Goal: Find specific page/section: Find specific page/section

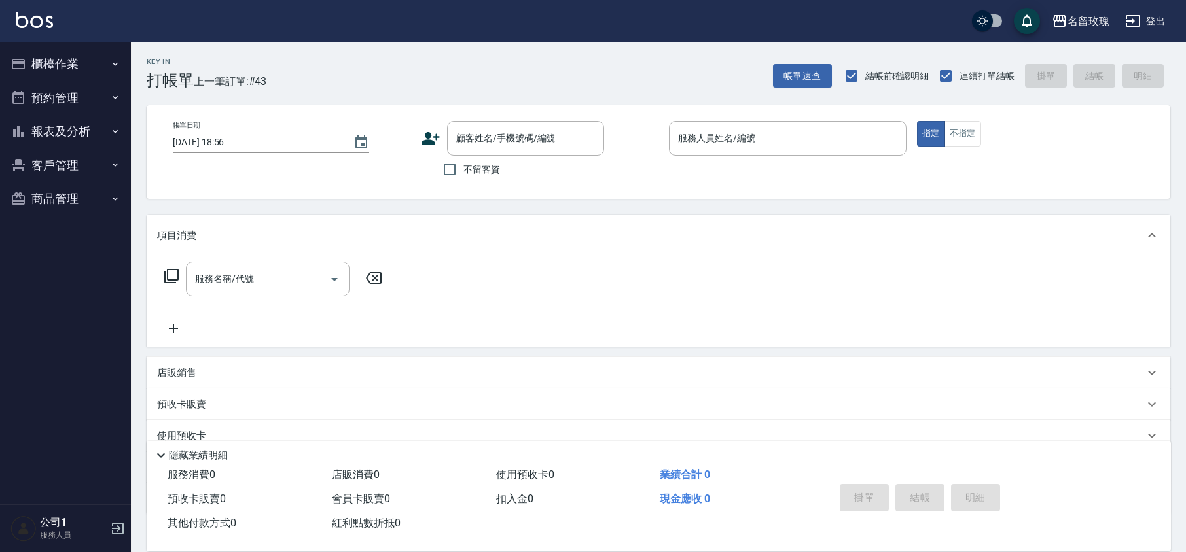
click at [81, 67] on button "櫃檯作業" at bounding box center [65, 64] width 120 height 34
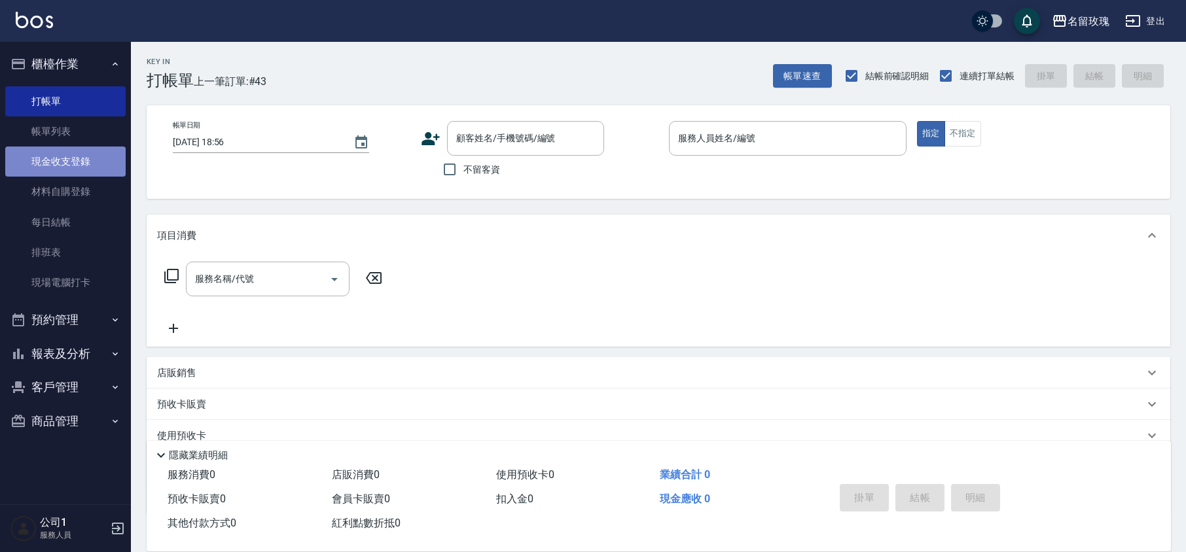
click at [92, 157] on link "現金收支登錄" at bounding box center [65, 162] width 120 height 30
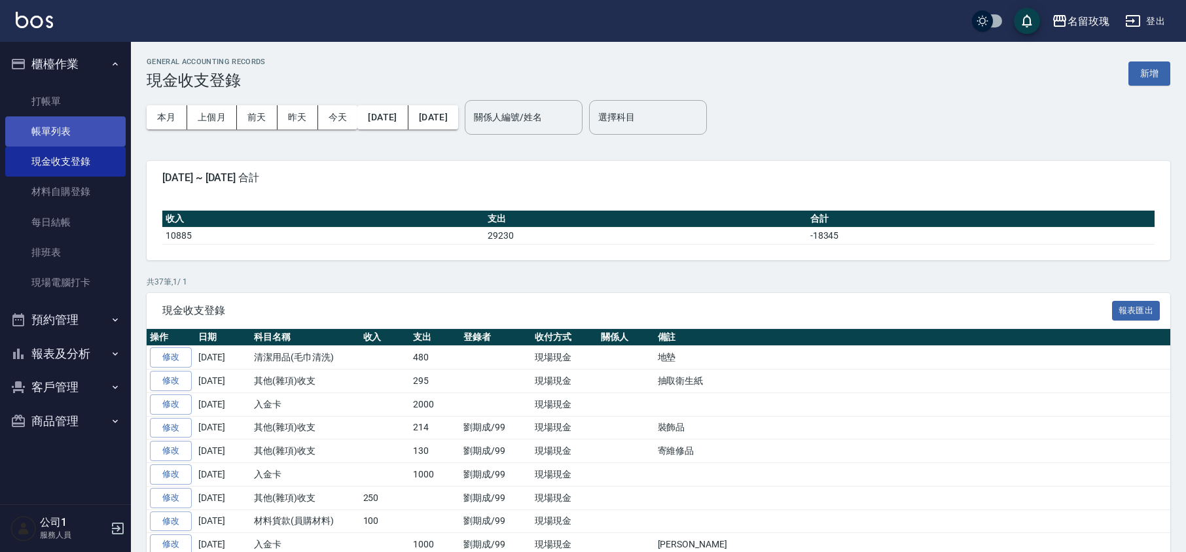
click at [72, 119] on link "帳單列表" at bounding box center [65, 132] width 120 height 30
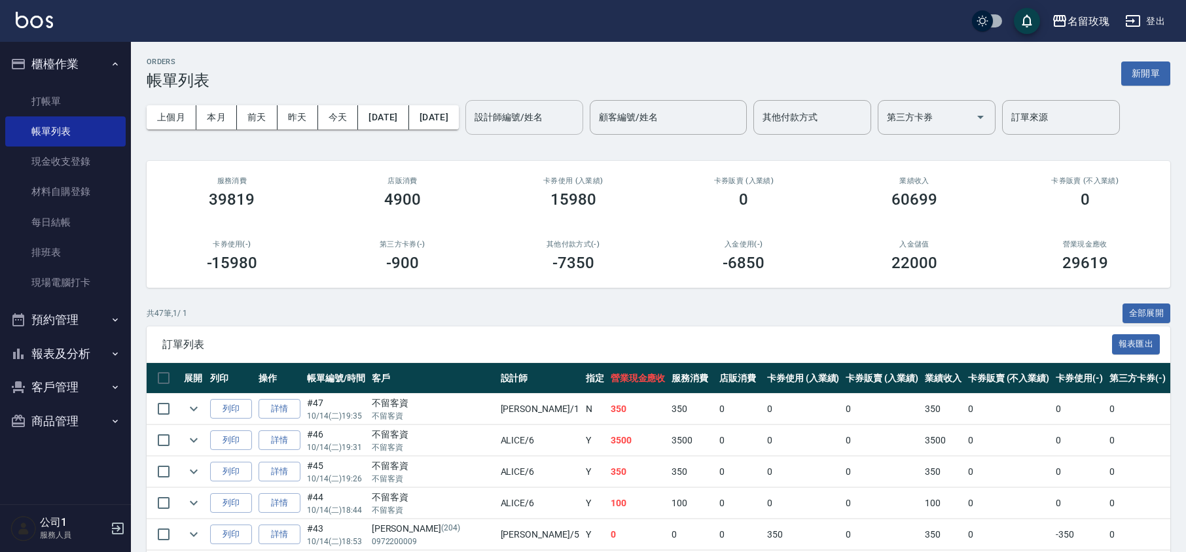
click at [558, 116] on input "設計師編號/姓名" at bounding box center [524, 117] width 106 height 23
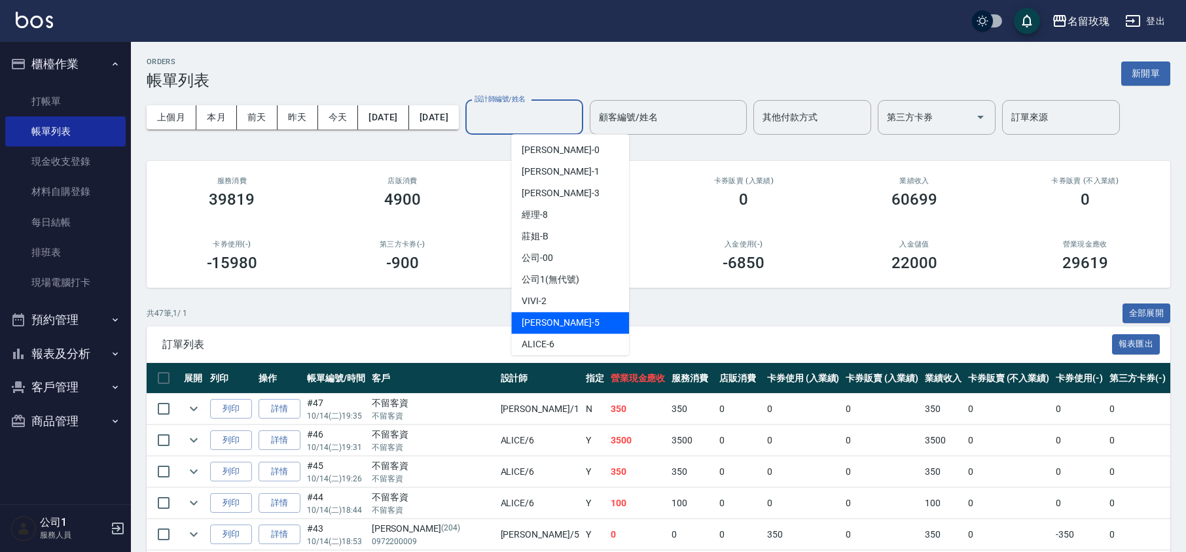
click at [549, 325] on span "KELLY -5" at bounding box center [560, 323] width 77 height 14
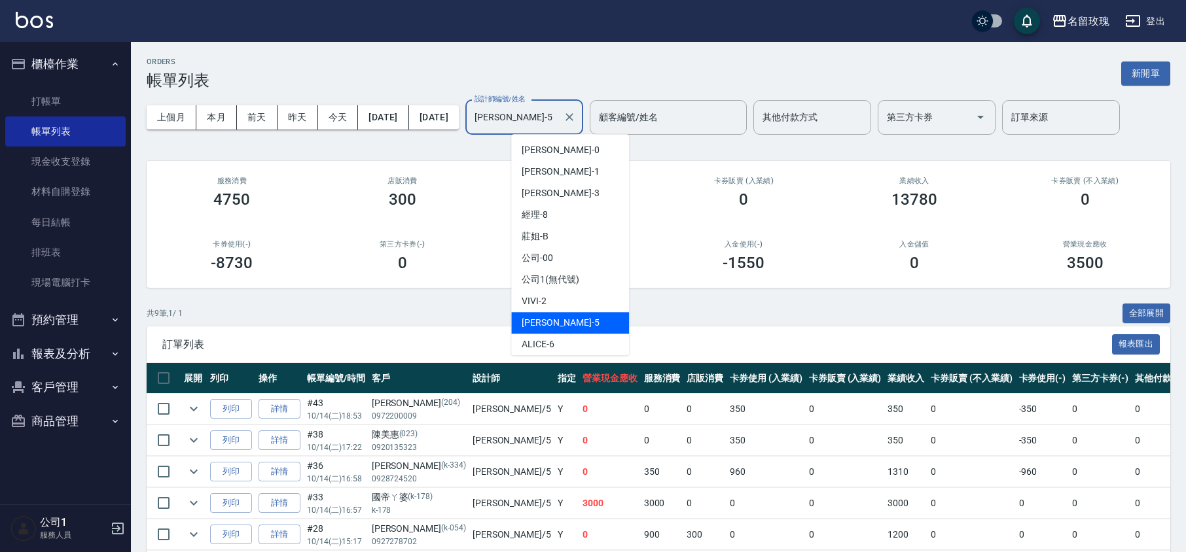
drag, startPoint x: 560, startPoint y: 122, endPoint x: 535, endPoint y: 117, distance: 25.4
click at [537, 117] on input "[PERSON_NAME]-5" at bounding box center [514, 117] width 86 height 23
click at [580, 297] on div "VIVI -2" at bounding box center [570, 302] width 118 height 22
type input "VIVI-2"
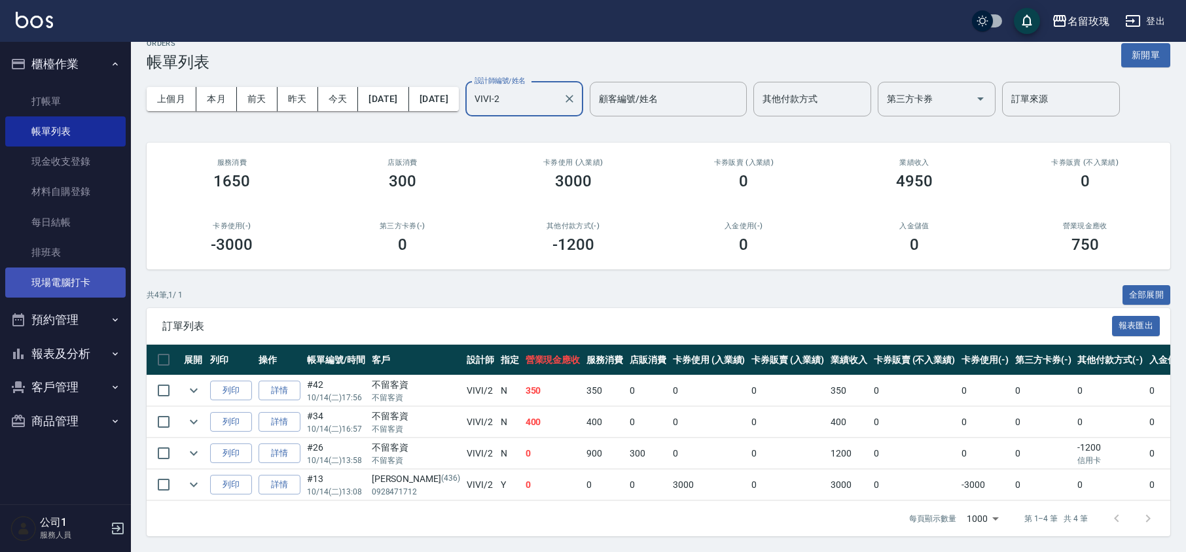
scroll to position [34, 0]
click at [94, 352] on button "報表及分析" at bounding box center [65, 354] width 120 height 34
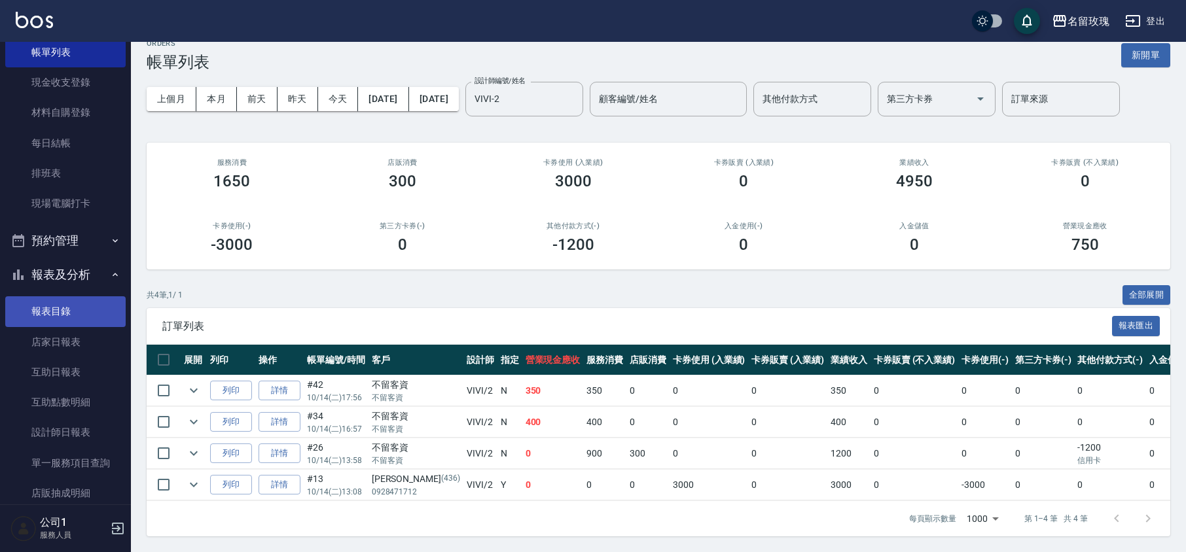
scroll to position [202, 0]
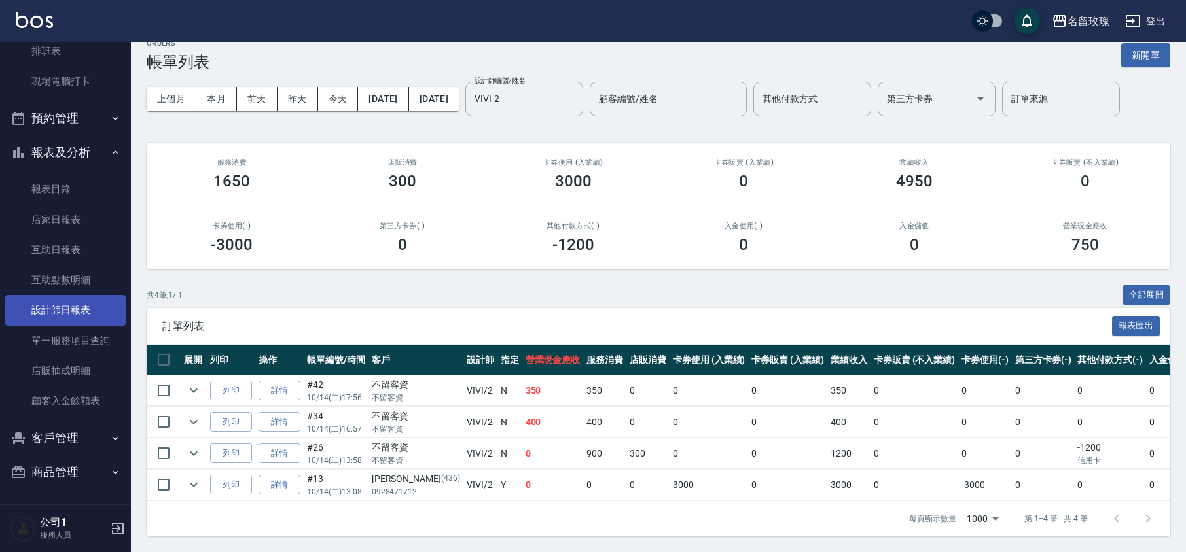
click at [97, 312] on link "設計師日報表" at bounding box center [65, 310] width 120 height 30
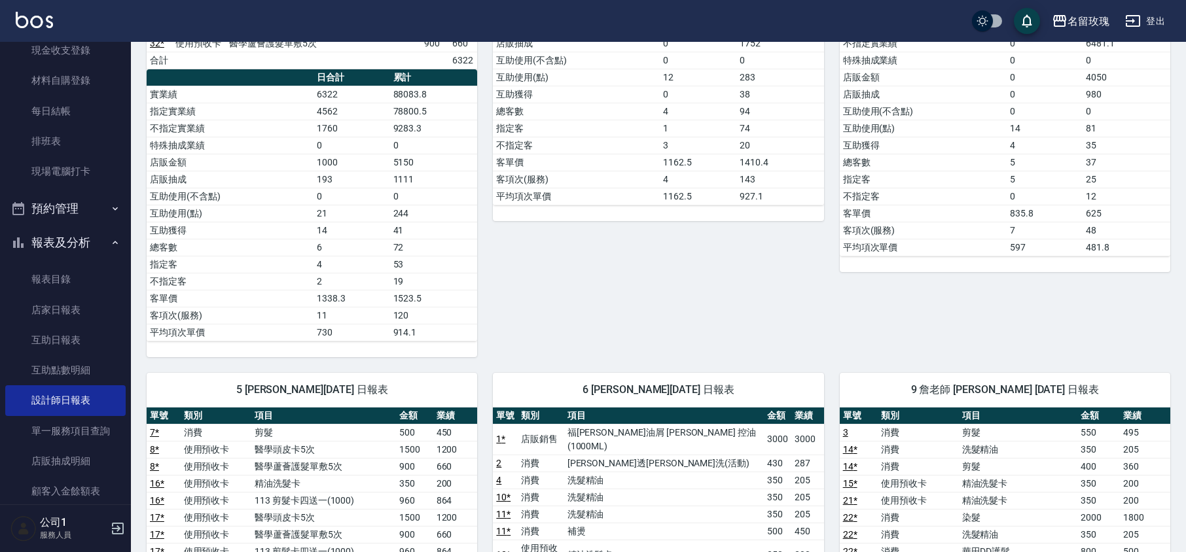
scroll to position [27, 0]
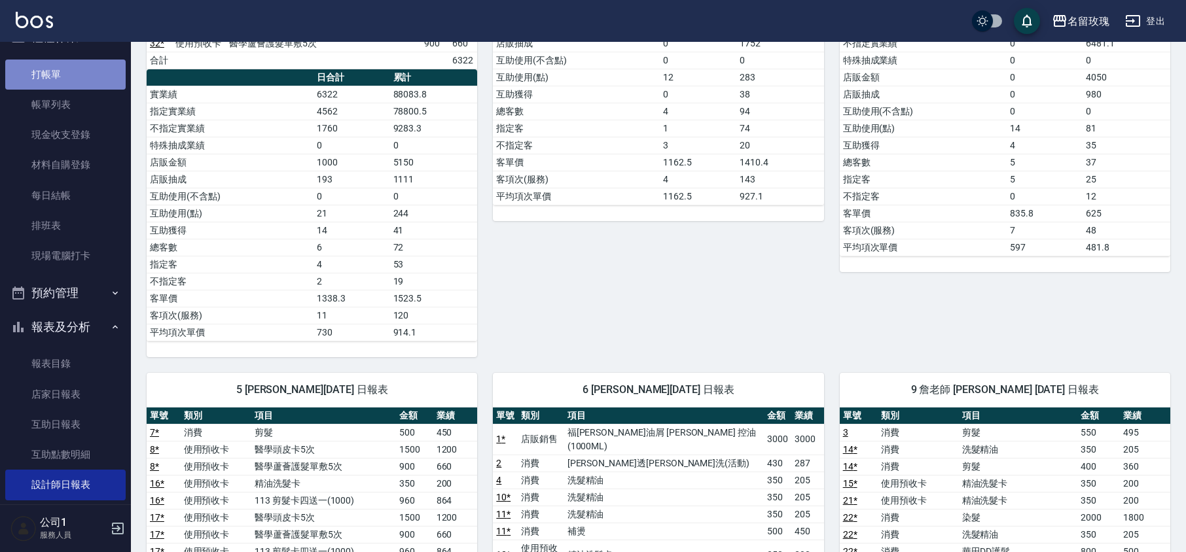
click at [84, 67] on link "打帳單" at bounding box center [65, 75] width 120 height 30
